Goal: Find specific page/section: Find specific page/section

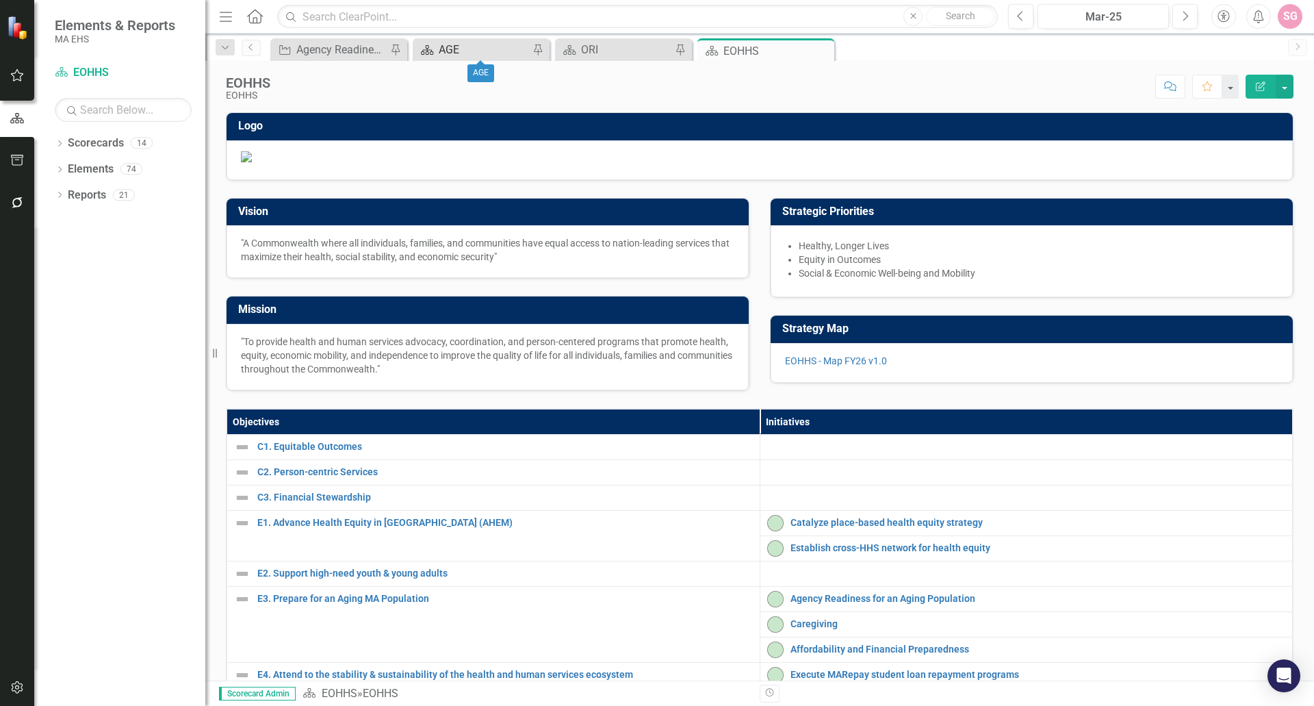
click at [460, 53] on div "AGE" at bounding box center [484, 49] width 90 height 17
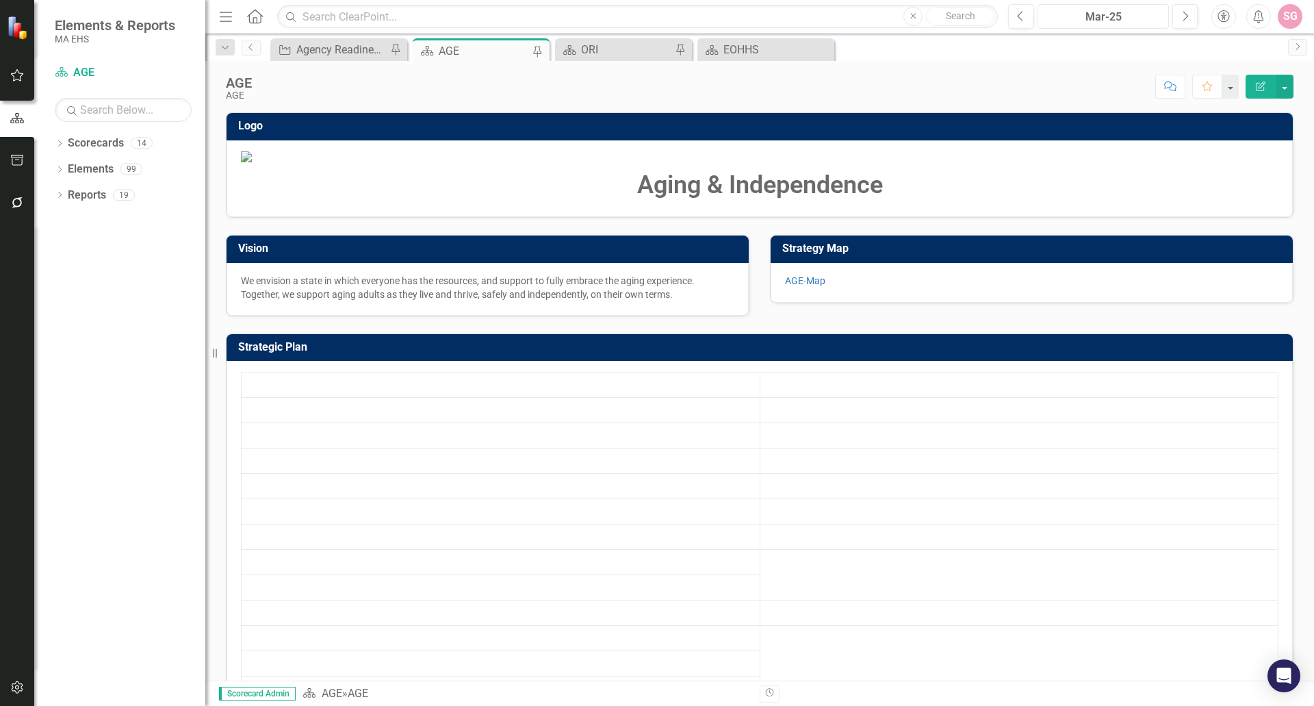
click at [1158, 23] on div "Mar-25" at bounding box center [1103, 17] width 122 height 16
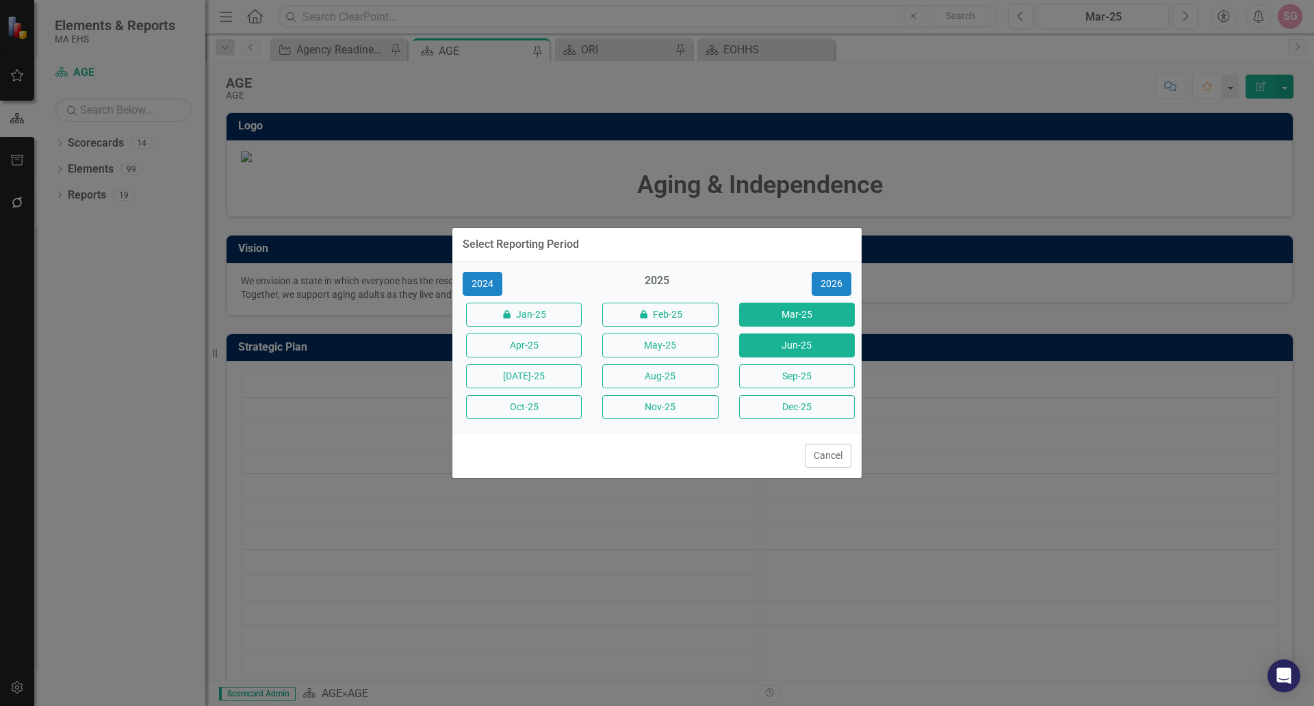
click at [825, 349] on button "Jun-25" at bounding box center [797, 345] width 116 height 24
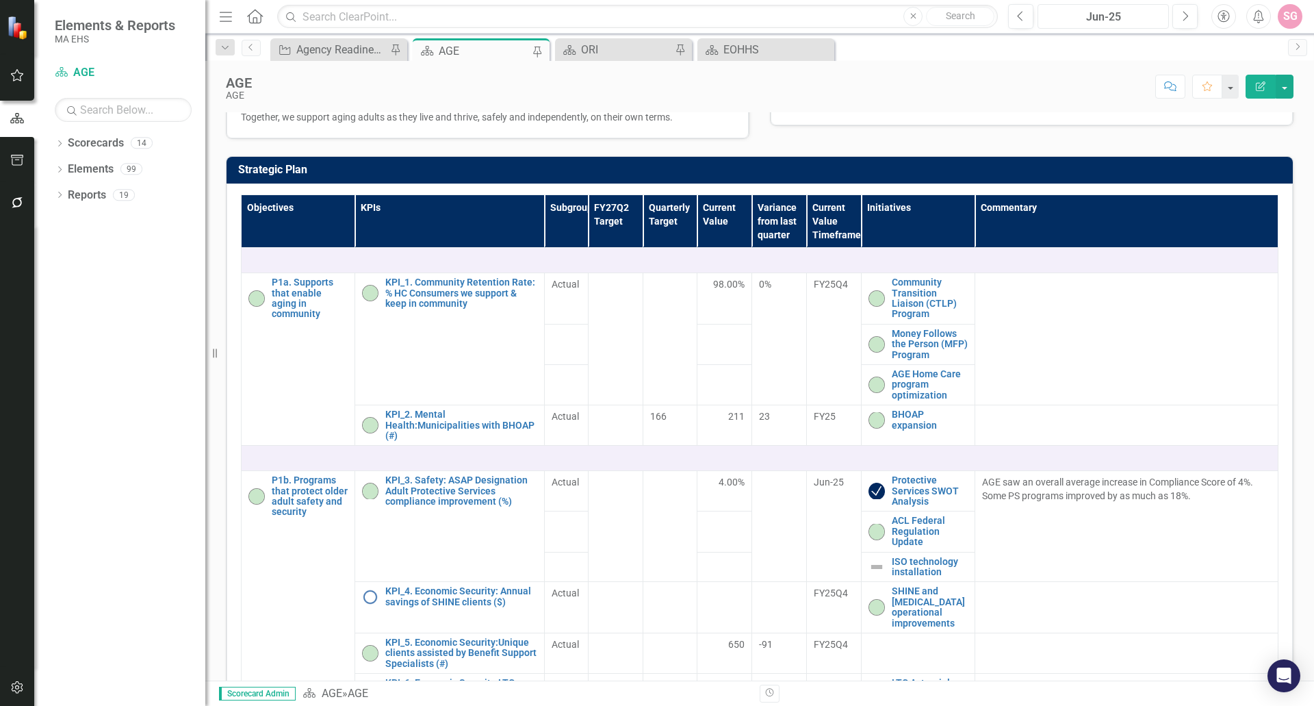
scroll to position [137, 0]
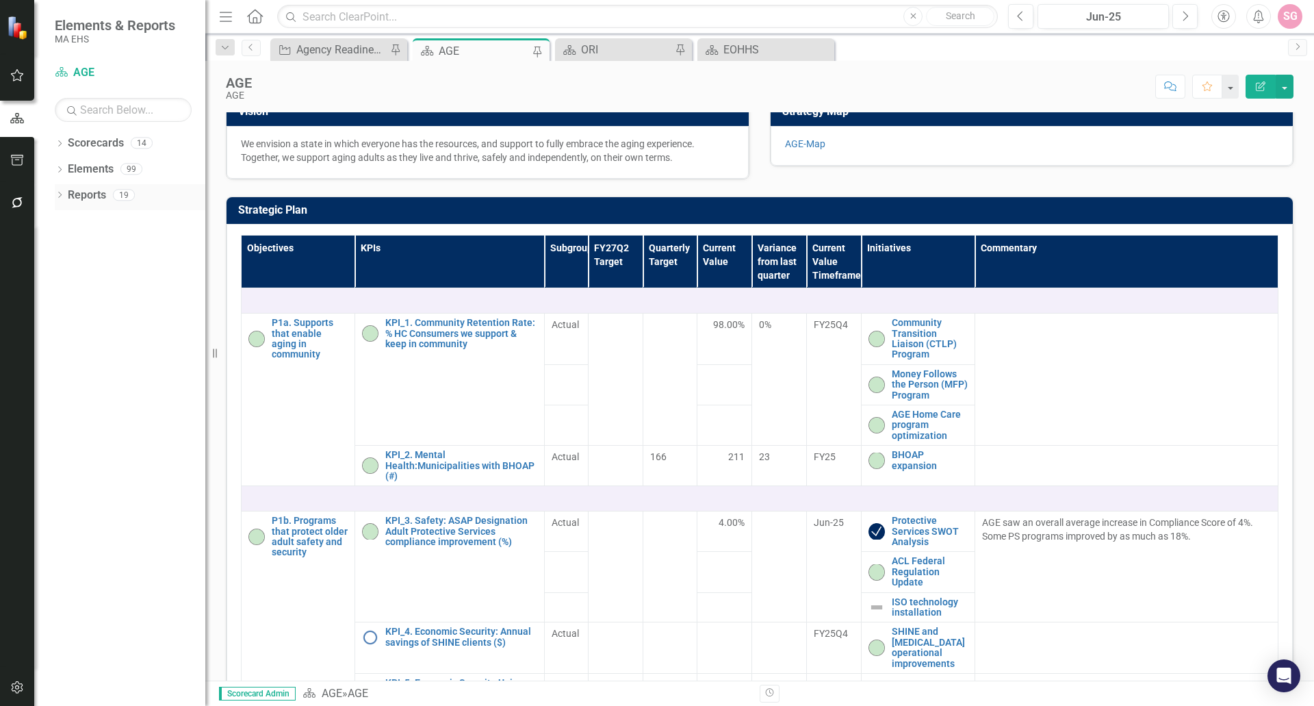
click at [95, 192] on link "Reports" at bounding box center [87, 196] width 38 height 16
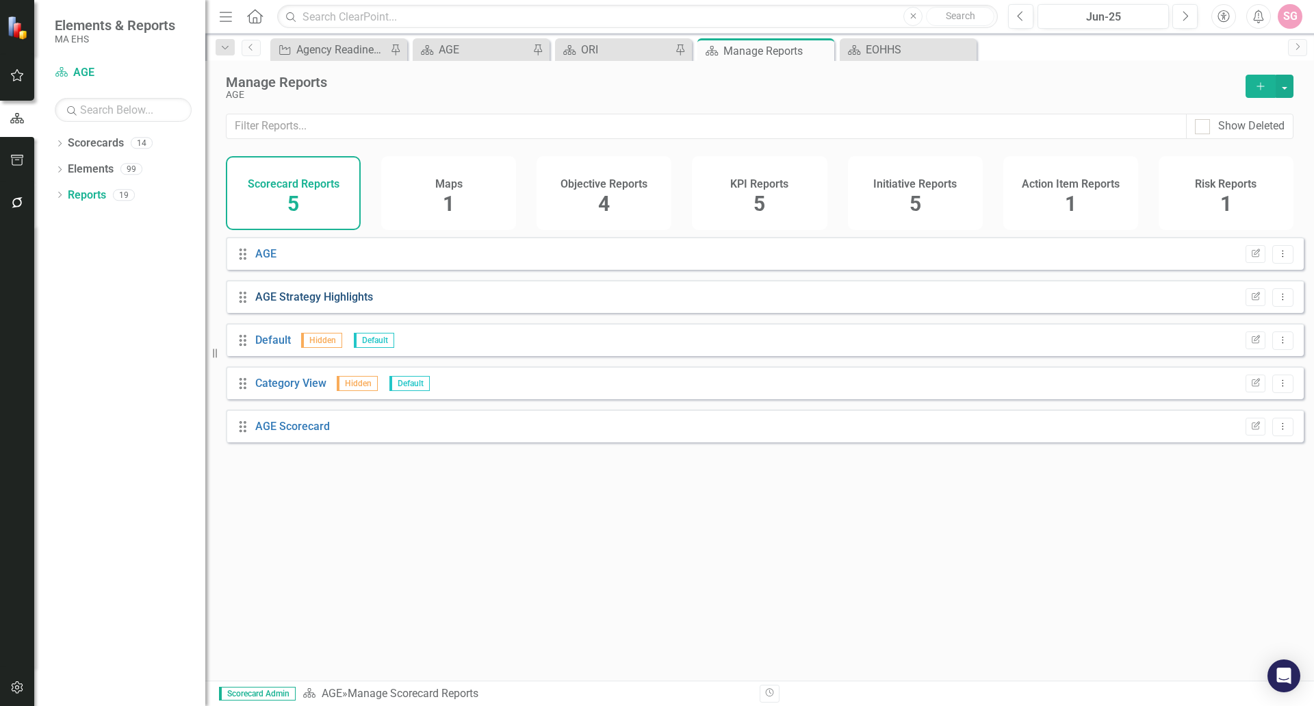
click at [302, 303] on link "AGE Strategy Highlights" at bounding box center [314, 296] width 118 height 13
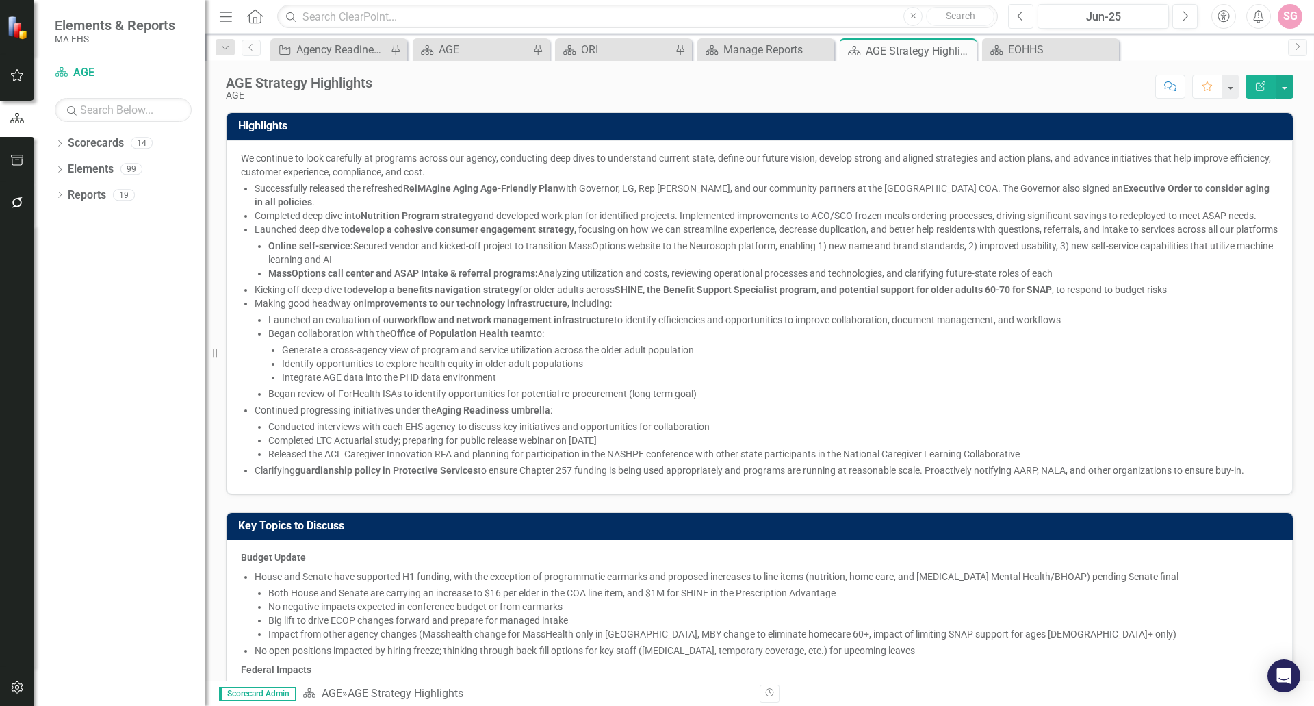
click at [1029, 23] on button "Previous" at bounding box center [1020, 16] width 25 height 25
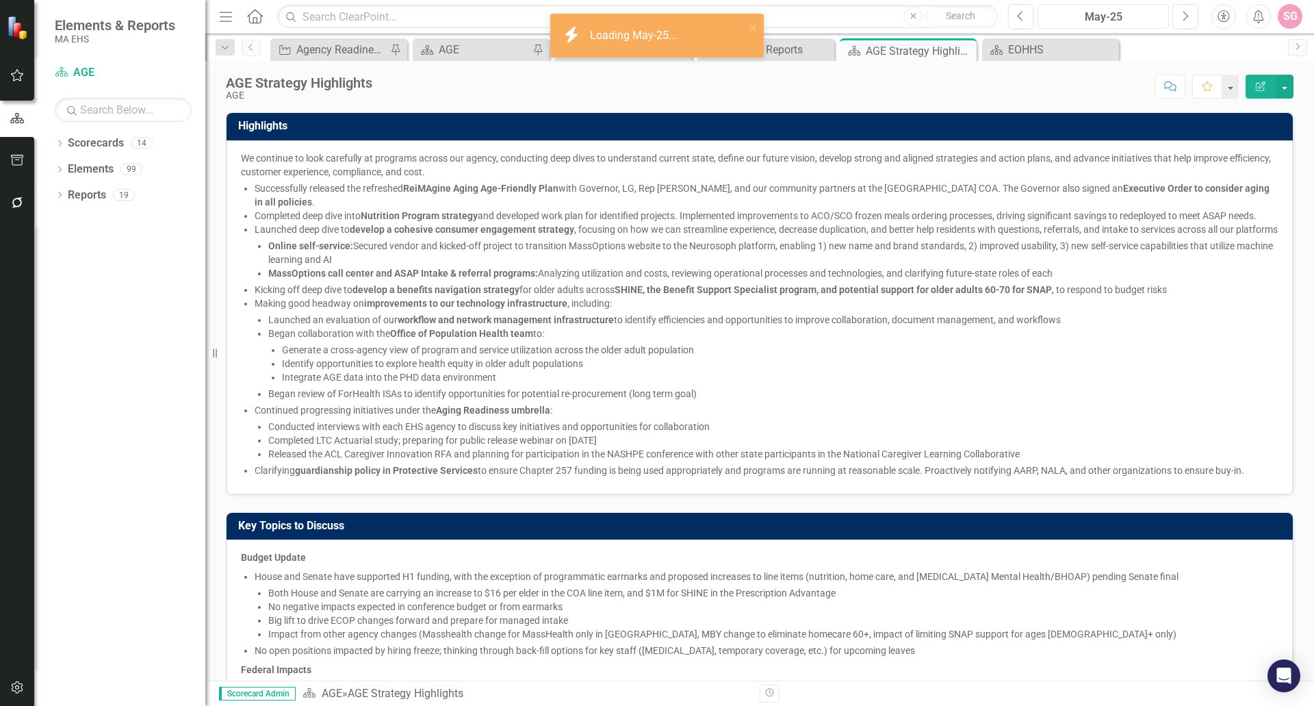
click at [1092, 23] on div "May-25" at bounding box center [1103, 17] width 122 height 16
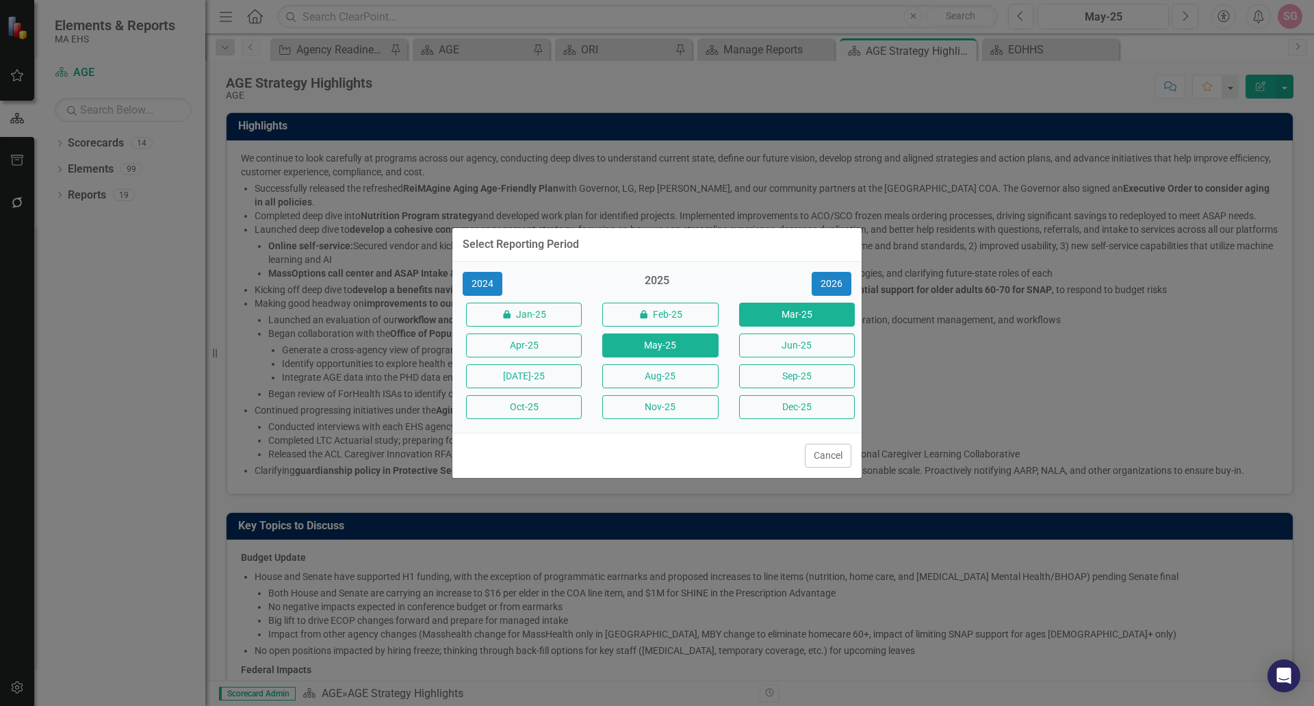
click at [784, 324] on button "Mar-25" at bounding box center [797, 315] width 116 height 24
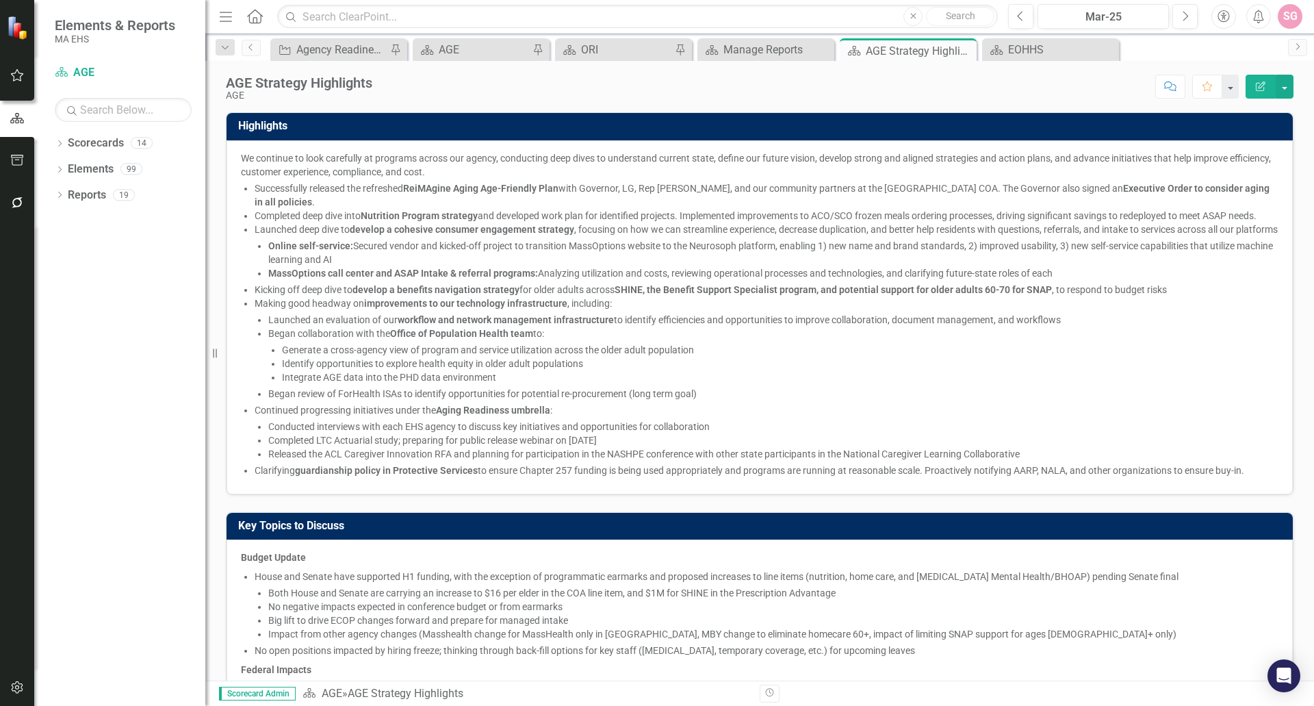
click at [437, 357] on li "Generate a cross-agency view of program and service utilization across the olde…" at bounding box center [780, 350] width 997 height 14
click at [18, 118] on icon "button" at bounding box center [17, 118] width 15 height 12
